Goal: Task Accomplishment & Management: Manage account settings

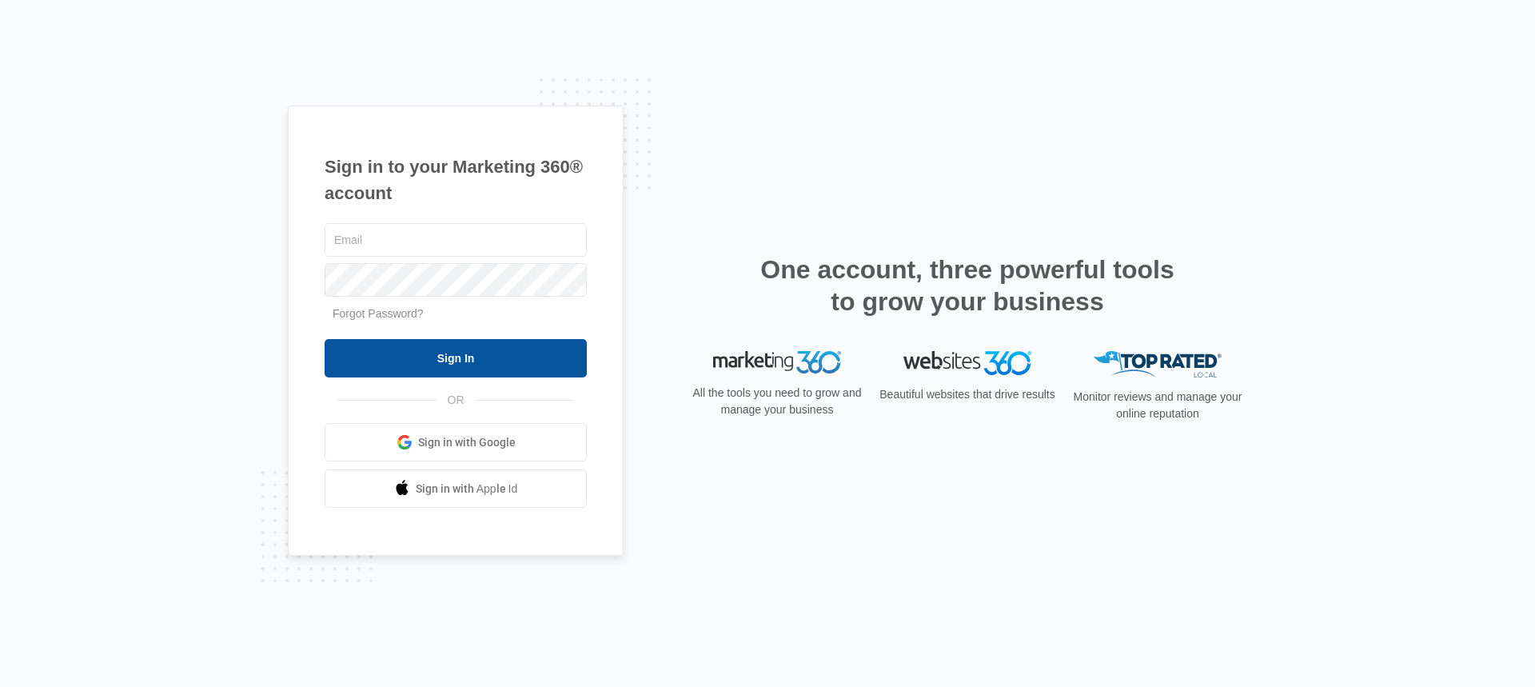
type input "[EMAIL_ADDRESS][DOMAIN_NAME]"
click at [467, 359] on input "Sign In" at bounding box center [456, 358] width 262 height 38
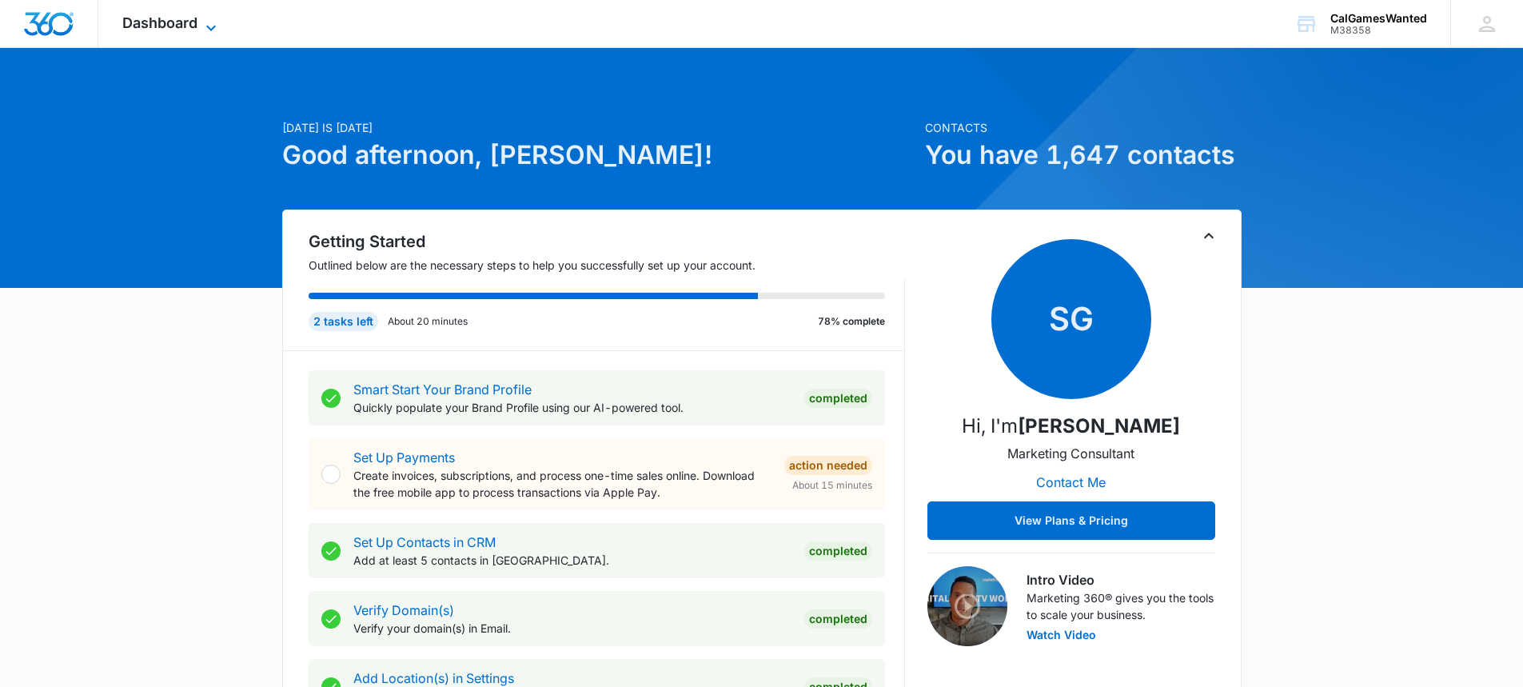
click at [208, 26] on icon at bounding box center [211, 28] width 10 height 6
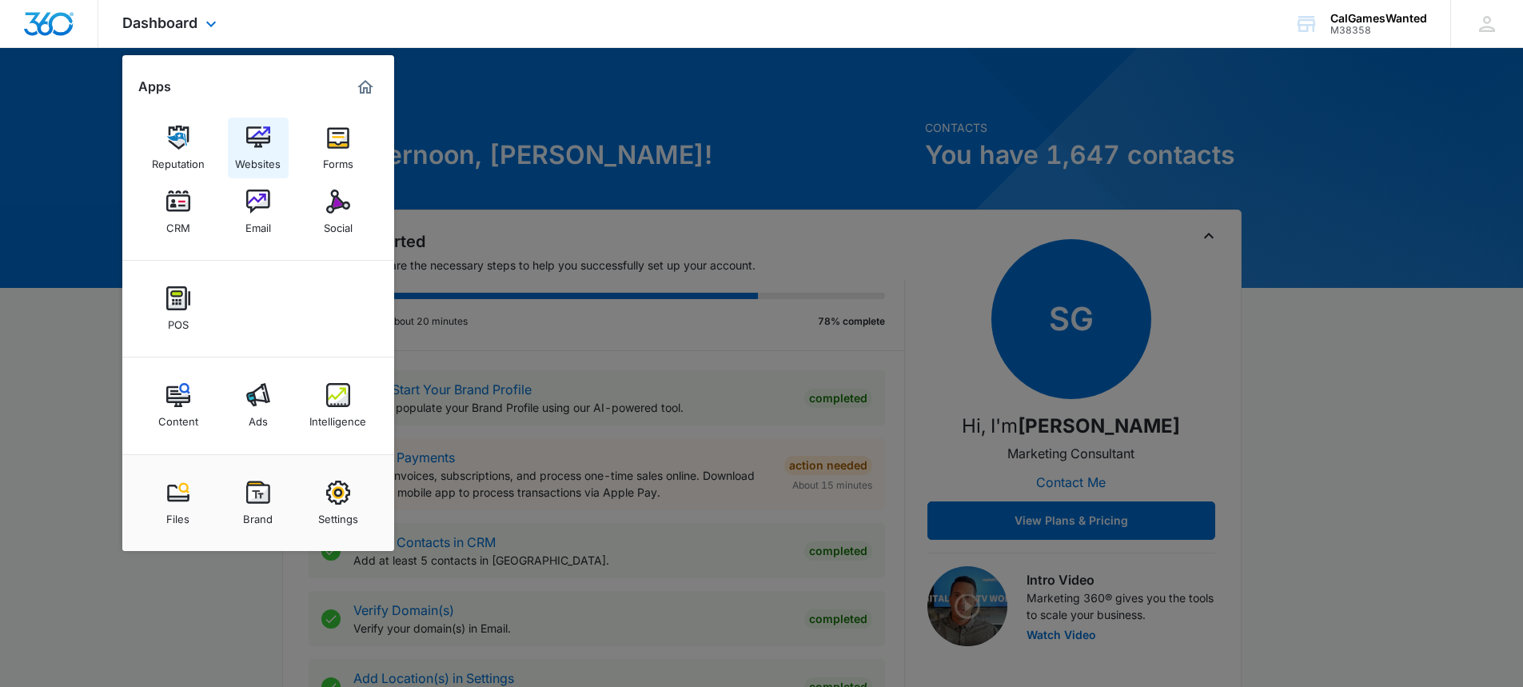
click at [264, 142] on img at bounding box center [258, 138] width 24 height 24
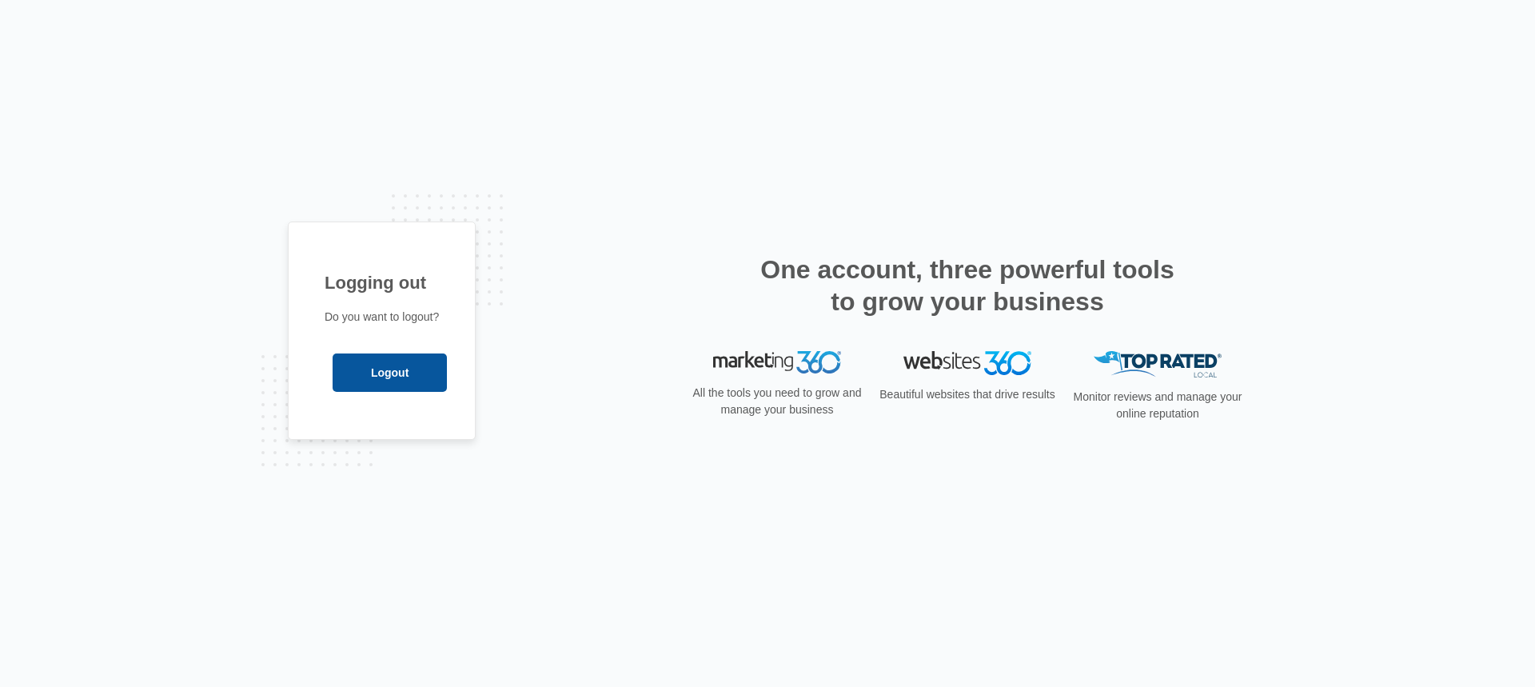
click at [395, 373] on input "Logout" at bounding box center [390, 372] width 114 height 38
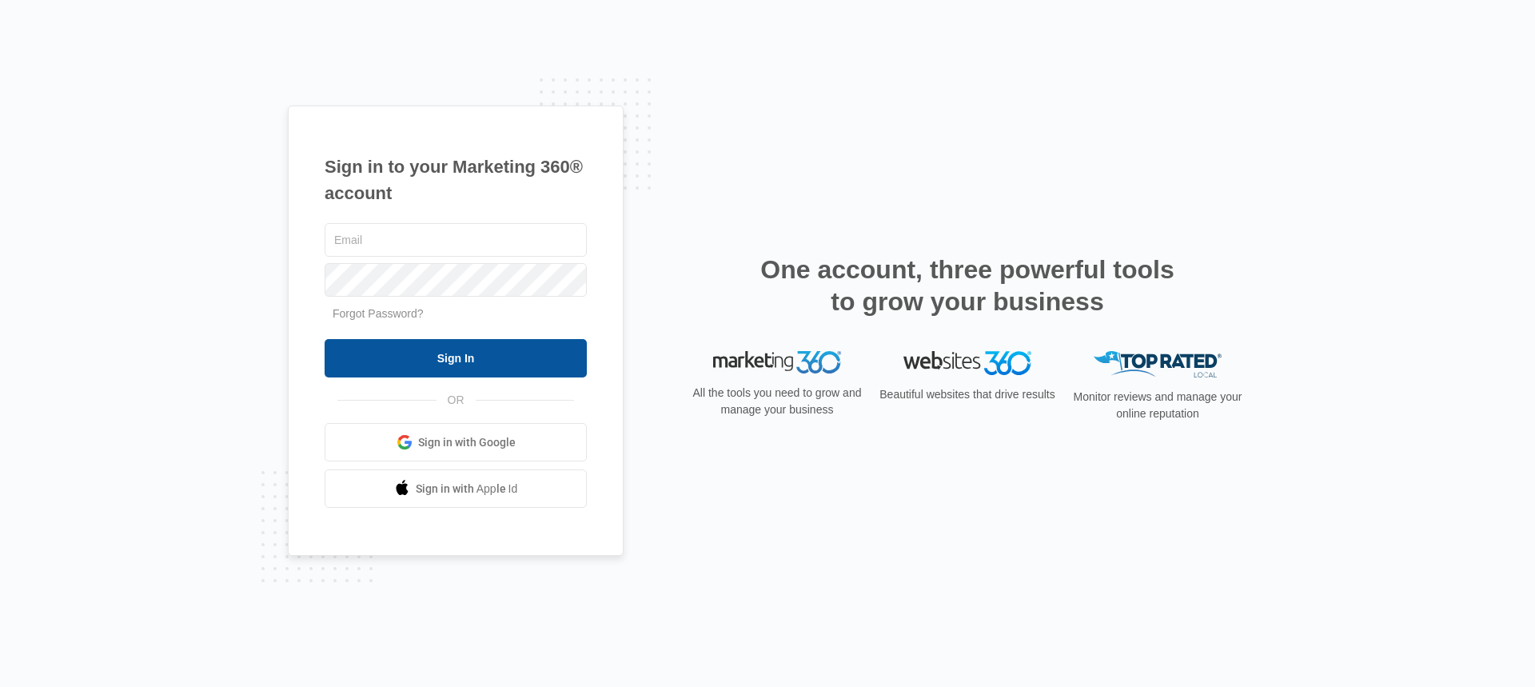
type input "[EMAIL_ADDRESS][DOMAIN_NAME]"
click at [455, 360] on input "Sign In" at bounding box center [456, 358] width 262 height 38
